Goal: Check status: Check status

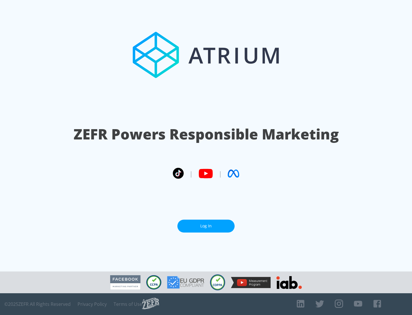
click at [206, 226] on link "Log In" at bounding box center [205, 225] width 57 height 13
